Goal: Transaction & Acquisition: Purchase product/service

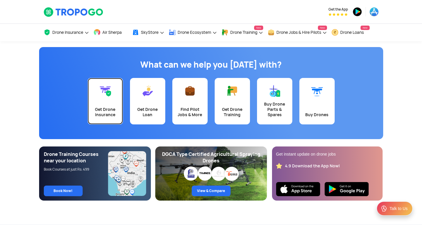
click at [103, 101] on link "Get Drone Insurance" at bounding box center [105, 101] width 35 height 46
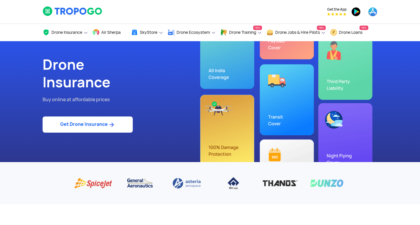
click at [102, 132] on link "Get Drone Insurance" at bounding box center [88, 124] width 90 height 16
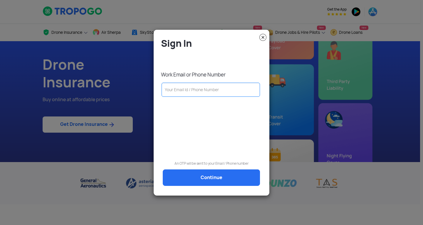
click at [185, 94] on input "text" at bounding box center [211, 90] width 99 height 14
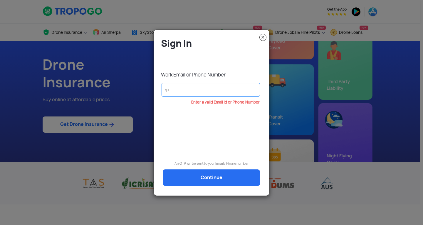
type input "r"
